Goal: Find specific page/section: Find specific page/section

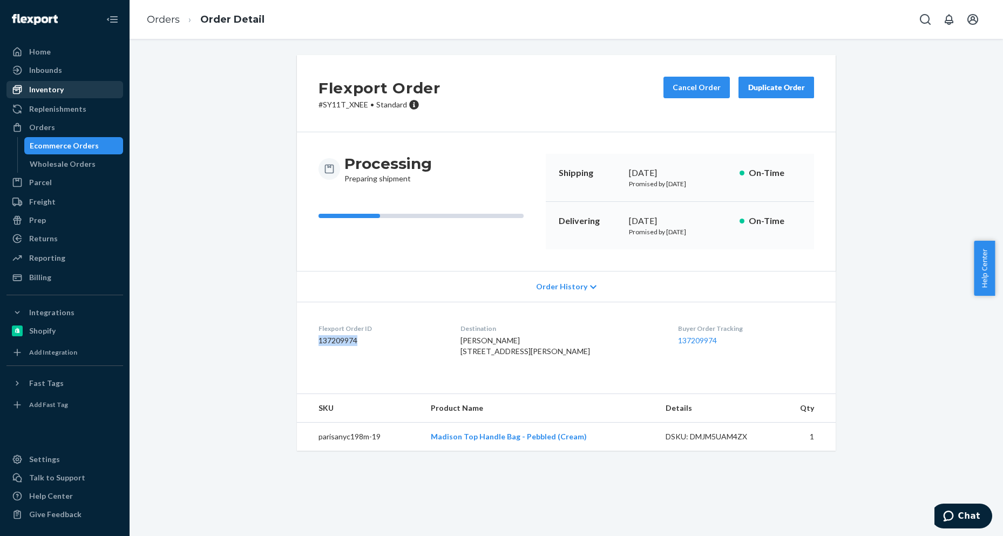
click at [47, 90] on div "Inventory" at bounding box center [46, 89] width 35 height 11
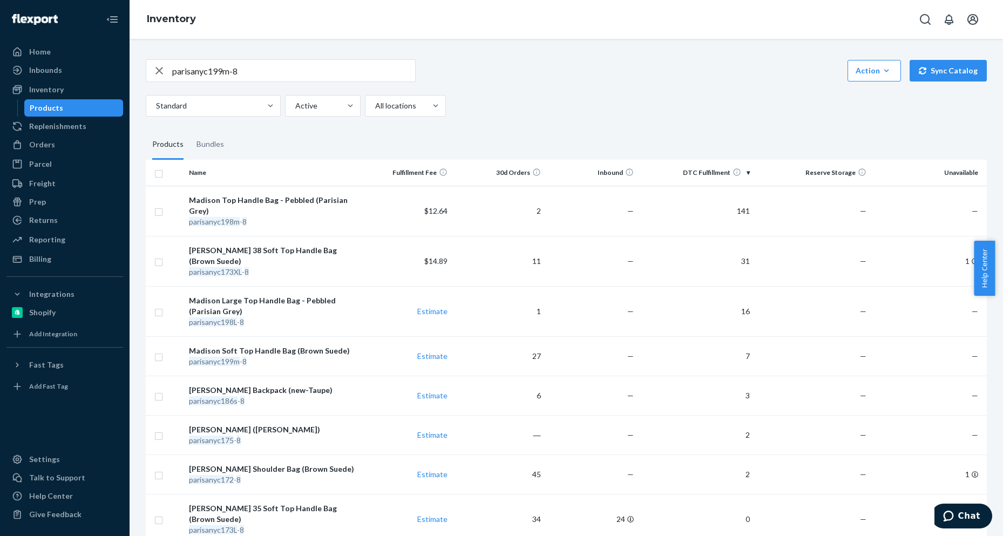
click at [273, 70] on input "parisanyc199m-8" at bounding box center [293, 71] width 243 height 22
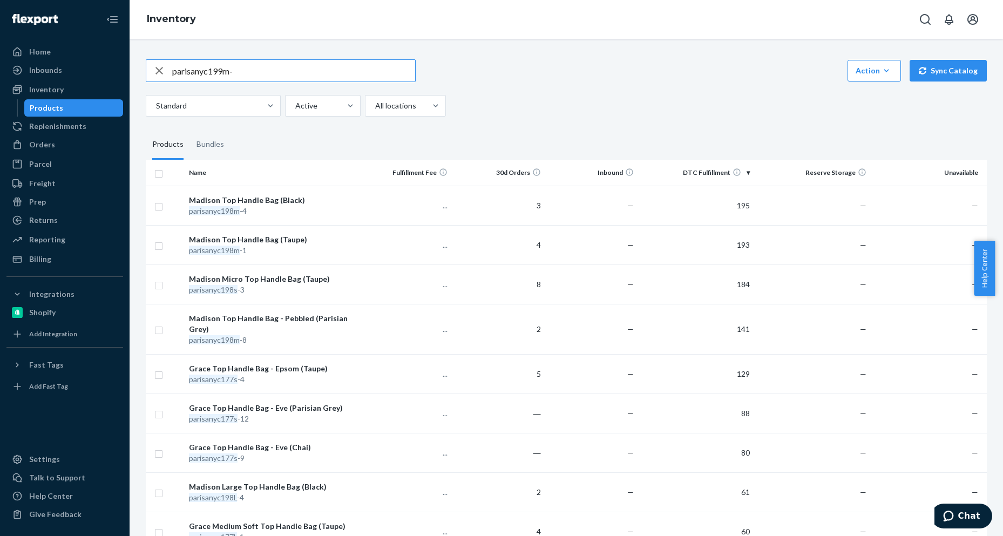
click at [273, 70] on input "parisanyc199m-" at bounding box center [293, 71] width 243 height 22
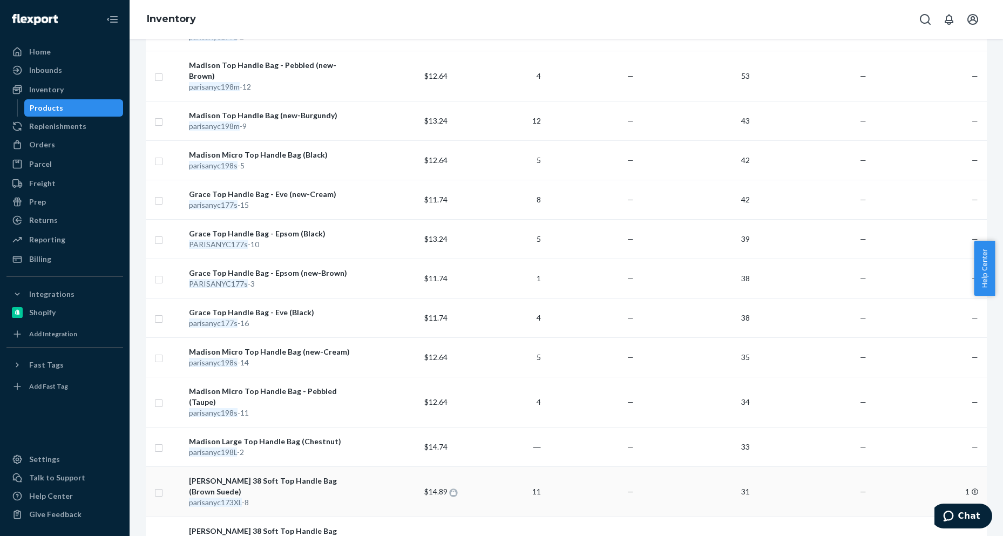
scroll to position [723, 0]
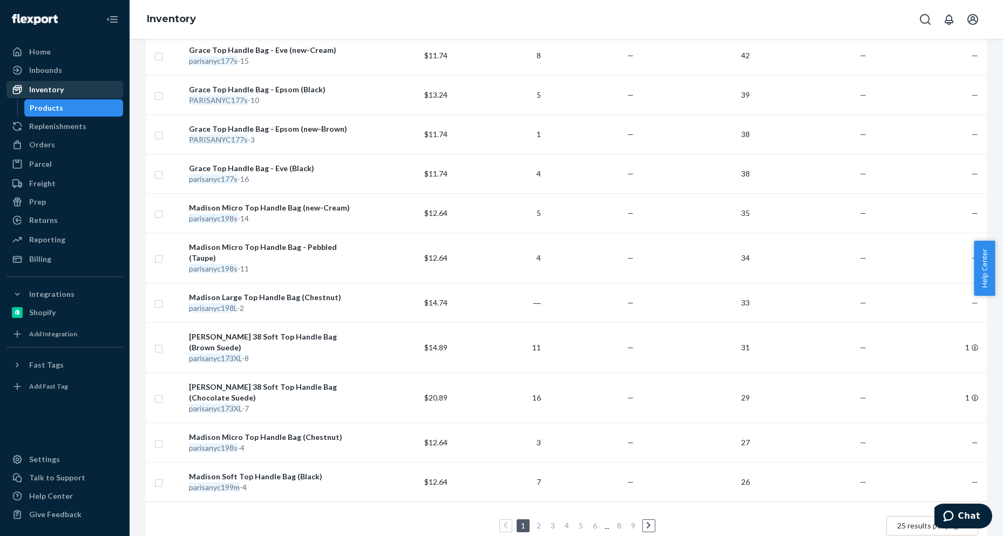
click at [55, 94] on div "Inventory" at bounding box center [46, 89] width 35 height 11
click at [58, 112] on div "Products" at bounding box center [46, 108] width 33 height 11
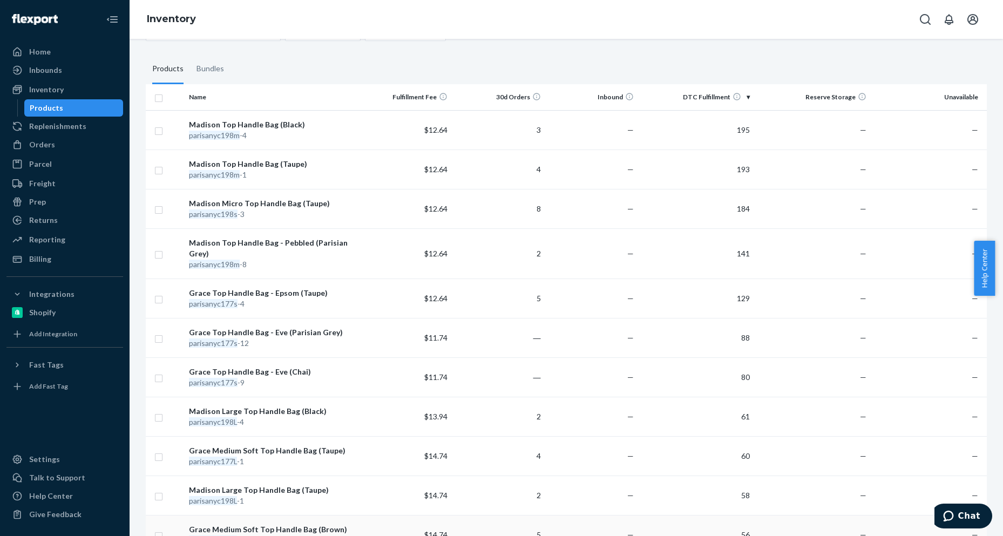
scroll to position [0, 0]
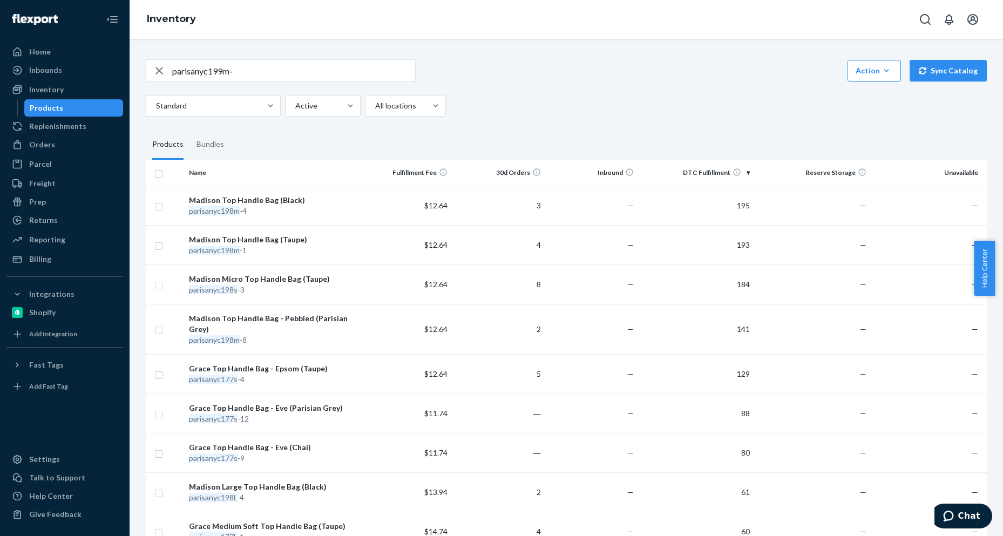
click at [281, 69] on input "parisanyc199m-" at bounding box center [293, 71] width 243 height 22
paste input "PARISANYC186s-1"
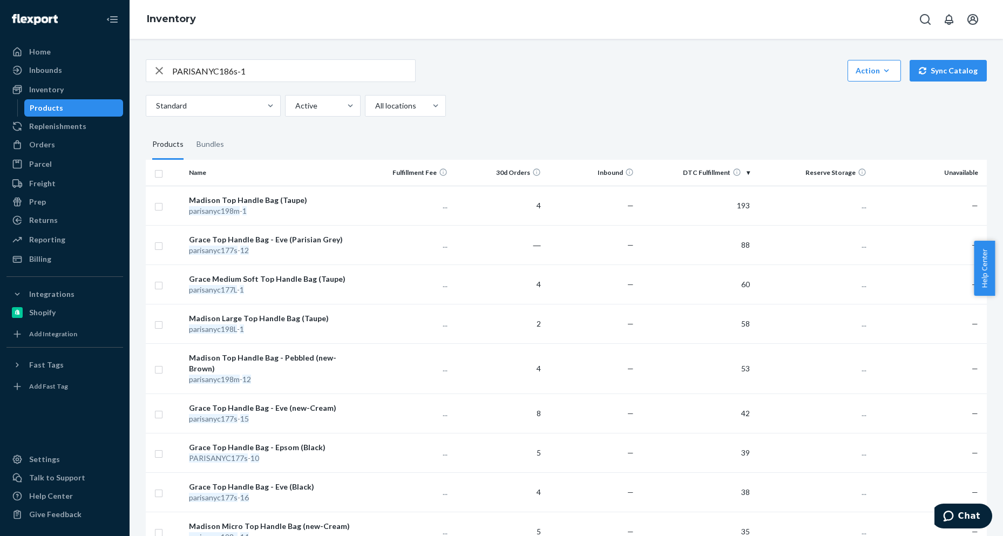
click at [273, 80] on input "PARISANYC186s-1" at bounding box center [293, 71] width 243 height 22
paste input "[PERSON_NAME] Backpack"
type input "[PERSON_NAME] Backpack"
